Goal: Task Accomplishment & Management: Use online tool/utility

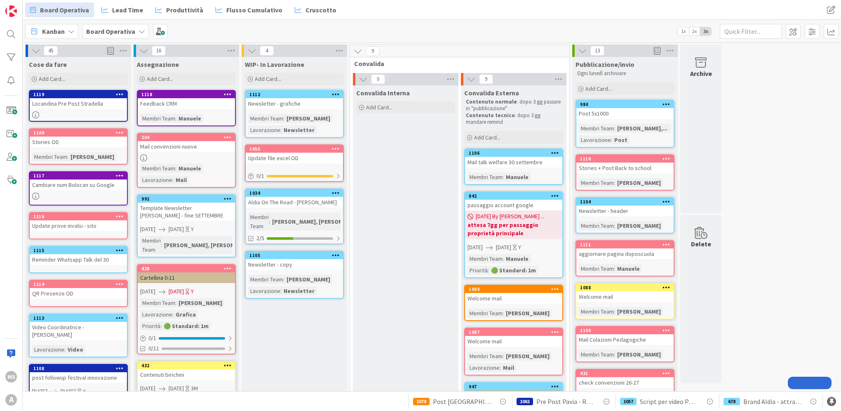
click at [330, 223] on link "1034 Aldia On The Road - [PERSON_NAME] Team : [PERSON_NAME], [PERSON_NAME] 2/5" at bounding box center [294, 216] width 99 height 56
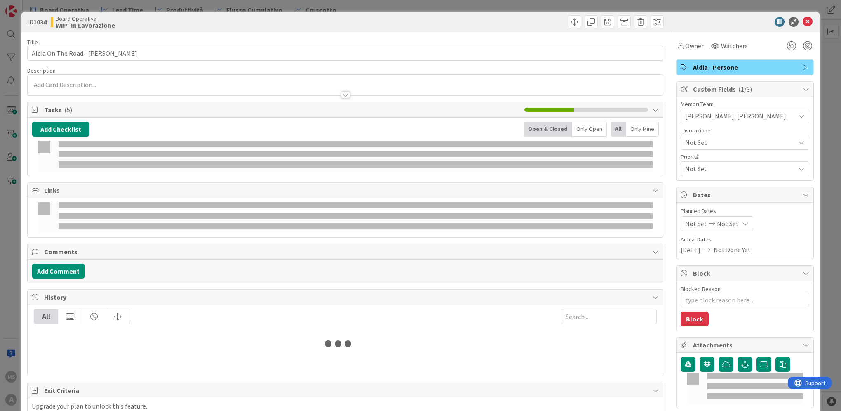
click at [330, 228] on div at bounding box center [345, 217] width 615 height 31
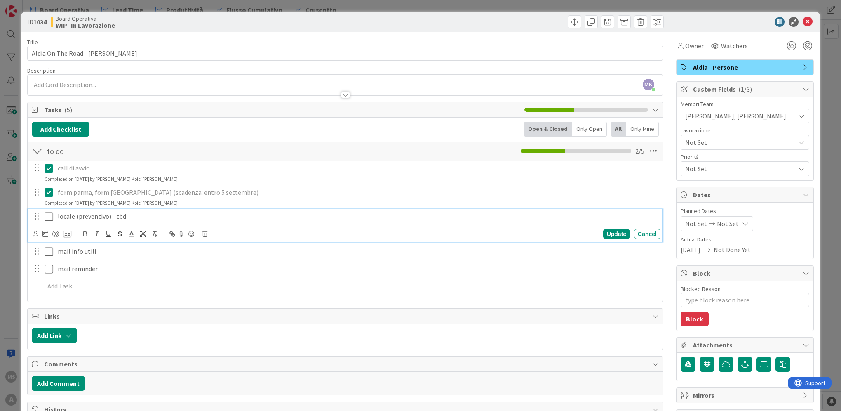
type textarea "x"
drag, startPoint x: 115, startPoint y: 216, endPoint x: 126, endPoint y: 219, distance: 11.3
click at [126, 219] on p "locale (preventivo) - tbd" at bounding box center [357, 216] width 599 height 9
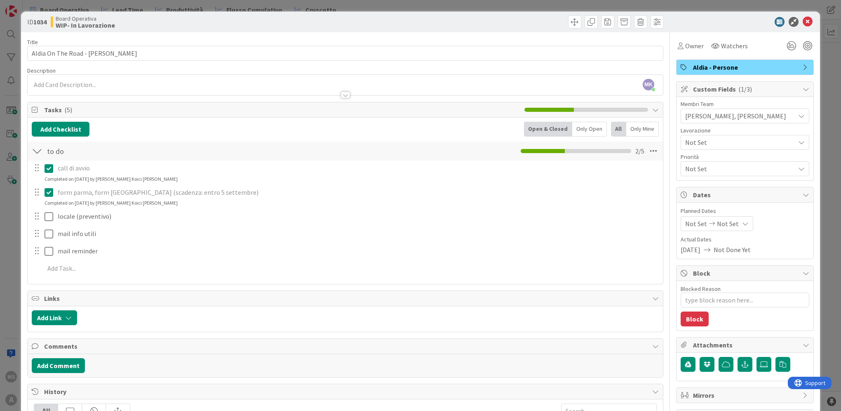
type textarea "x"
click at [804, 19] on icon at bounding box center [808, 22] width 10 height 10
